Goal: Task Accomplishment & Management: Use online tool/utility

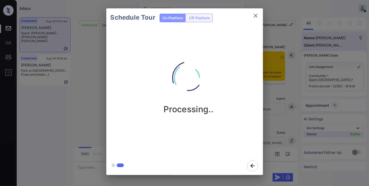
scroll to position [508, 0]
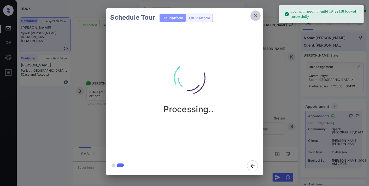
click at [253, 16] on icon "close" at bounding box center [255, 16] width 6 height 6
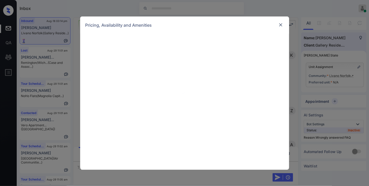
scroll to position [6724, 0]
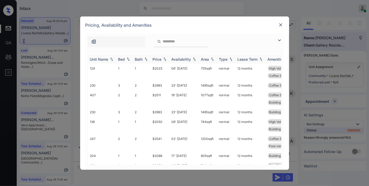
click at [189, 60] on div "Availability" at bounding box center [181, 59] width 20 height 4
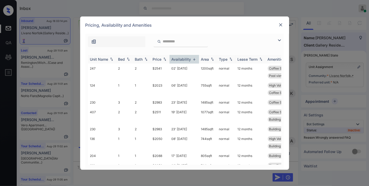
click at [189, 60] on div "Availability" at bounding box center [181, 59] width 20 height 4
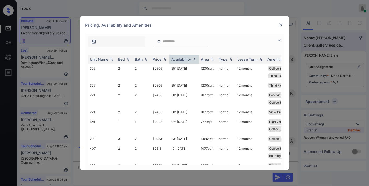
scroll to position [0, 0]
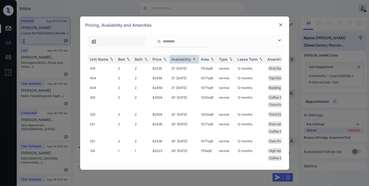
click at [280, 27] on img at bounding box center [280, 24] width 5 height 5
